Goal: Navigation & Orientation: Find specific page/section

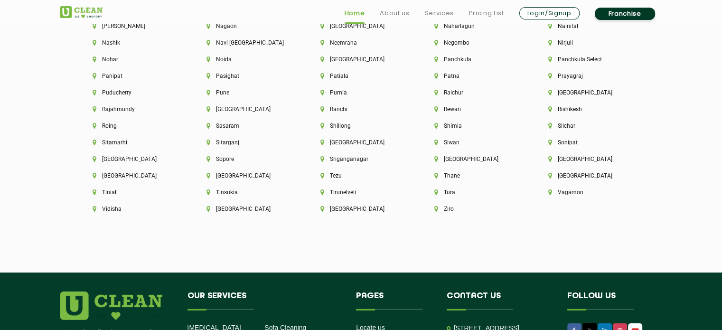
scroll to position [2737, 0]
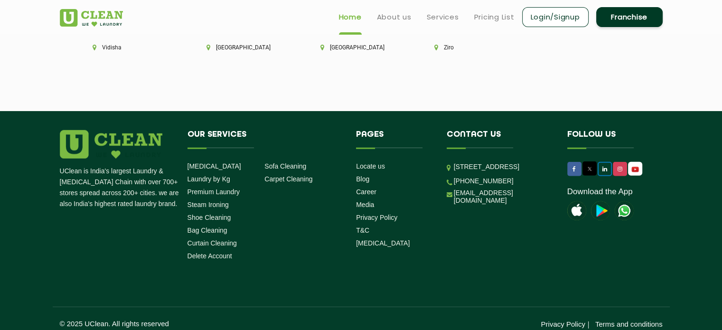
click at [604, 166] on icon at bounding box center [605, 169] width 5 height 6
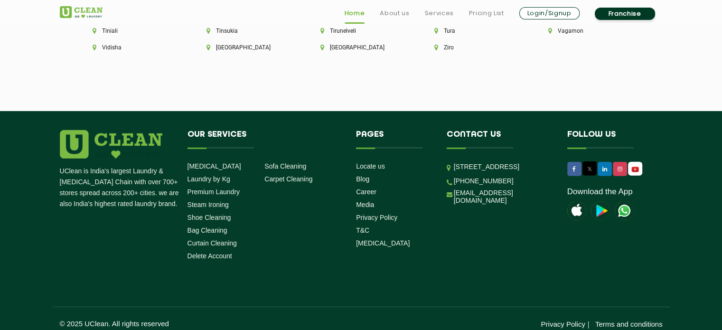
click at [454, 161] on p "[STREET_ADDRESS]" at bounding box center [503, 166] width 99 height 11
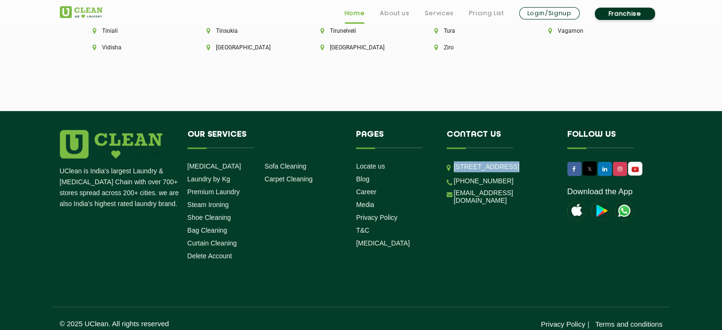
click at [454, 161] on p "[STREET_ADDRESS]" at bounding box center [503, 166] width 99 height 11
click at [465, 262] on div "UClean is India's largest Laundry & [MEDICAL_DATA] Chain with over 700+ stores …" at bounding box center [361, 229] width 617 height 198
drag, startPoint x: 465, startPoint y: 262, endPoint x: 682, endPoint y: 221, distance: 220.3
click at [682, 221] on footer "UClean is India's largest Laundry & [MEDICAL_DATA] Chain with over 700+ stores …" at bounding box center [361, 224] width 722 height 227
